Goal: Browse casually: Explore the website without a specific task or goal

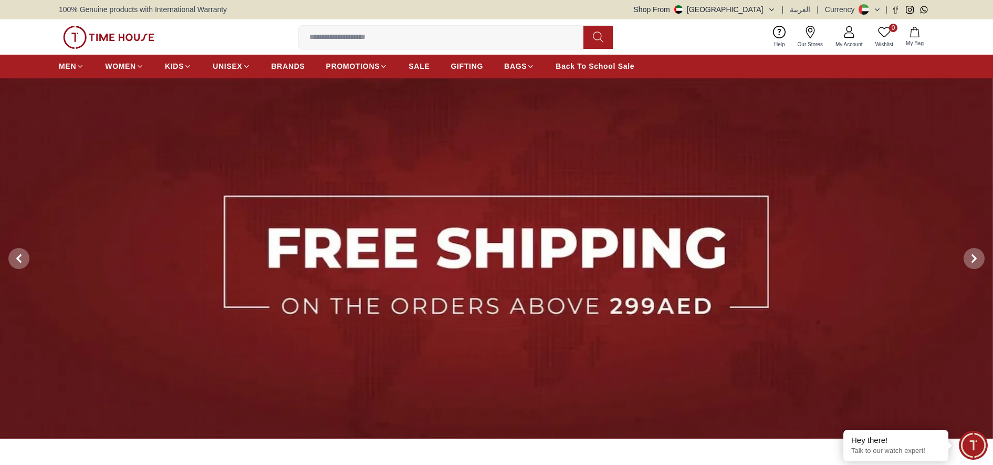
click at [30, 1] on div "100% Genuine products with International Warranty Shop From UAE | العربية | Cur…" at bounding box center [496, 9] width 993 height 19
